Goal: Contribute content: Contribute content

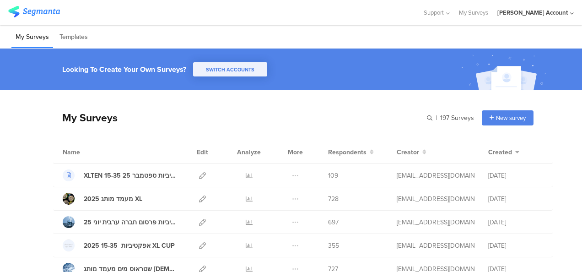
click at [298, 99] on div "My Surveys | 197 Surveys New survey Start from scratch Choose from templates" at bounding box center [293, 117] width 481 height 37
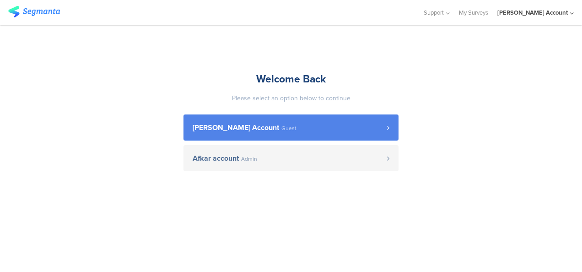
click at [215, 120] on link "odelya kalderon Account Guest" at bounding box center [291, 127] width 215 height 26
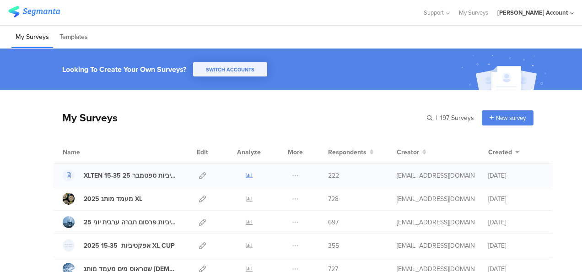
click at [246, 174] on icon at bounding box center [249, 175] width 7 height 7
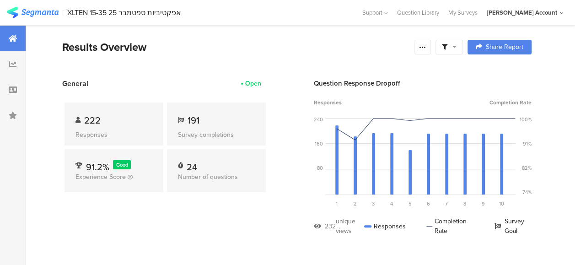
click at [457, 45] on icon at bounding box center [455, 46] width 4 height 6
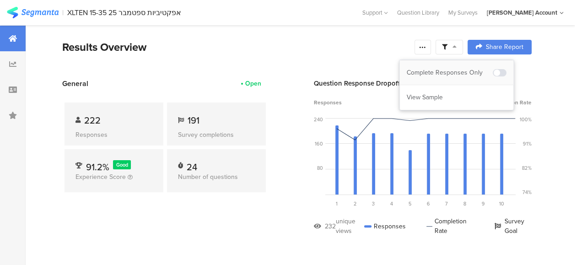
click at [466, 71] on div "Complete Responses Only" at bounding box center [450, 72] width 86 height 9
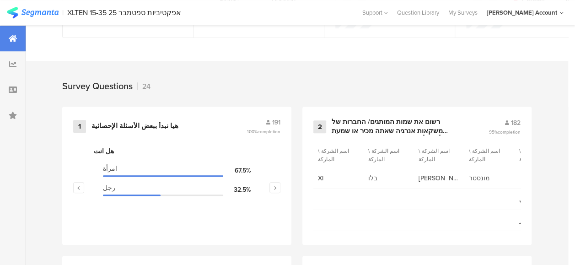
scroll to position [503, 0]
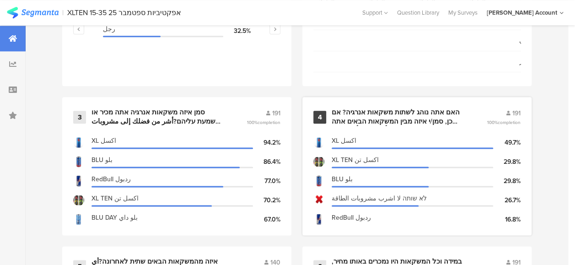
click at [392, 117] on div "האם אתה נוהג לשתות משקאות אנרגיה? אם כן, סמן/י איזה מבין המשקאות הבאים אתה נוהג…" at bounding box center [398, 117] width 133 height 18
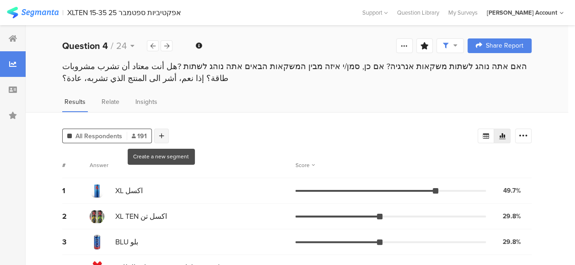
click at [159, 134] on icon at bounding box center [161, 136] width 5 height 6
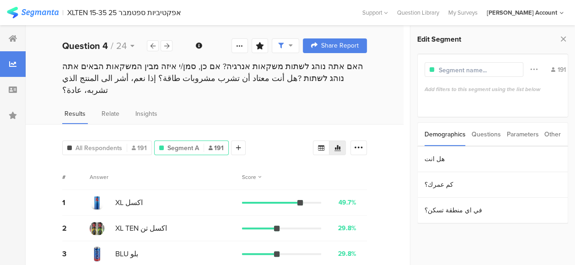
click at [519, 136] on div "Parameters" at bounding box center [523, 134] width 32 height 23
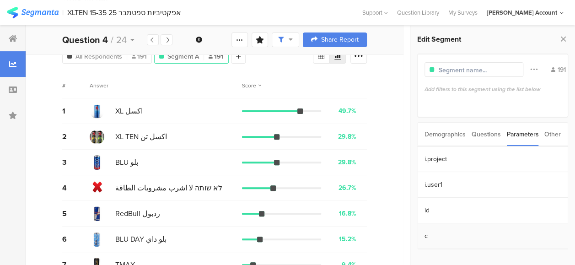
click at [433, 233] on section "c" at bounding box center [493, 236] width 150 height 26
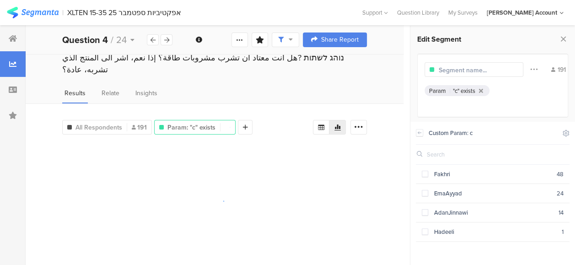
scroll to position [9, 0]
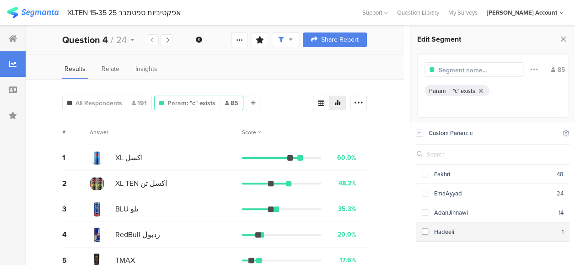
scroll to position [14, 0]
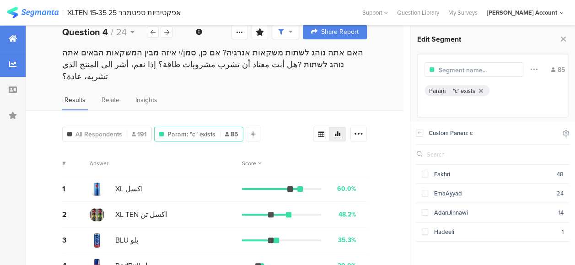
click at [14, 35] on icon at bounding box center [13, 38] width 8 height 7
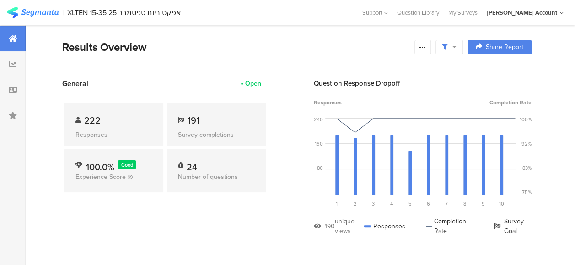
click at [298, 56] on section "Results Overview Confidence Level 95 % Preview survey Edit survey Export Result…" at bounding box center [297, 58] width 543 height 39
click at [427, 48] on icon at bounding box center [422, 46] width 7 height 7
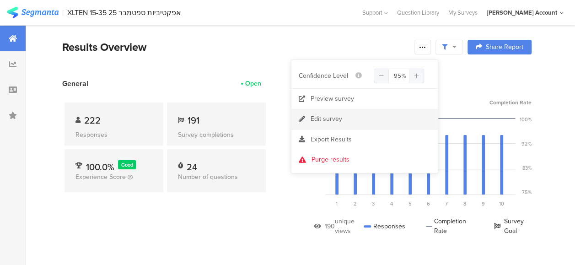
click at [316, 119] on div "Edit survey" at bounding box center [327, 118] width 32 height 9
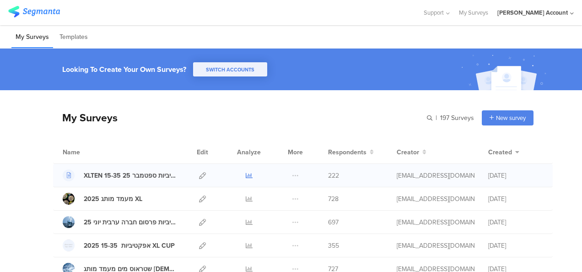
click at [246, 174] on icon at bounding box center [249, 175] width 7 height 7
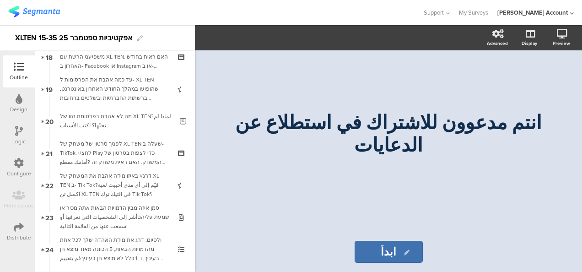
scroll to position [701, 0]
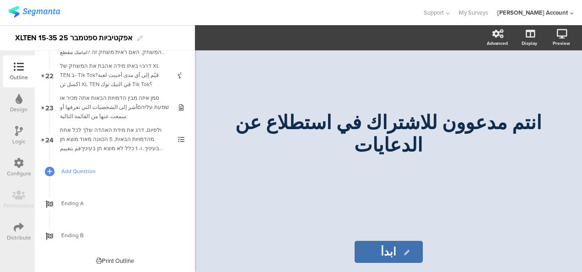
click at [89, 172] on span "Add Question" at bounding box center [119, 171] width 117 height 9
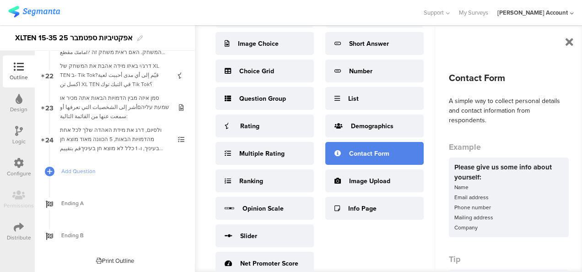
scroll to position [81, 0]
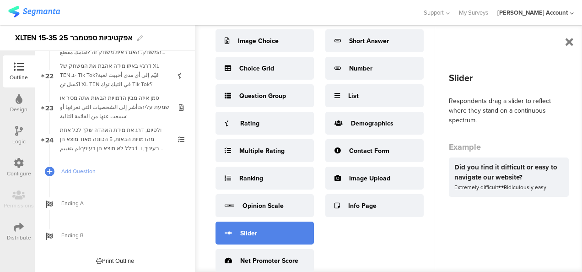
click at [251, 235] on div "Slider" at bounding box center [248, 233] width 17 height 10
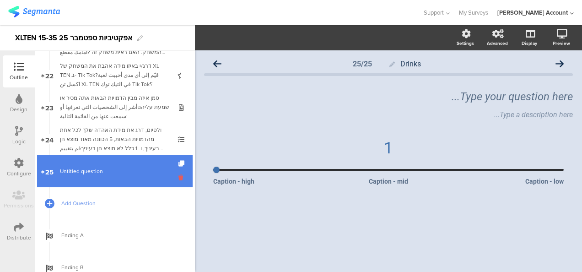
click at [178, 178] on icon at bounding box center [182, 177] width 8 height 9
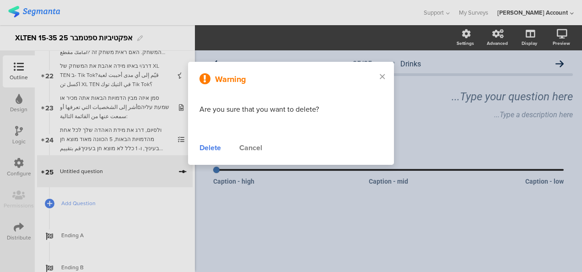
click at [206, 146] on div "Delete" at bounding box center [211, 147] width 22 height 11
